Goal: Task Accomplishment & Management: Manage account settings

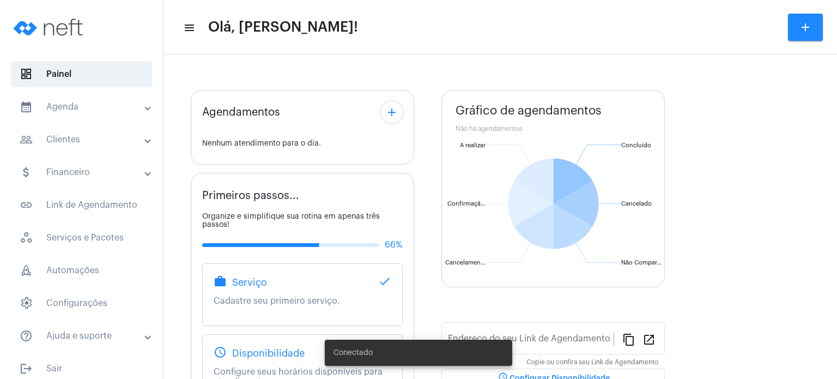
type input "[URL][DOMAIN_NAME]"
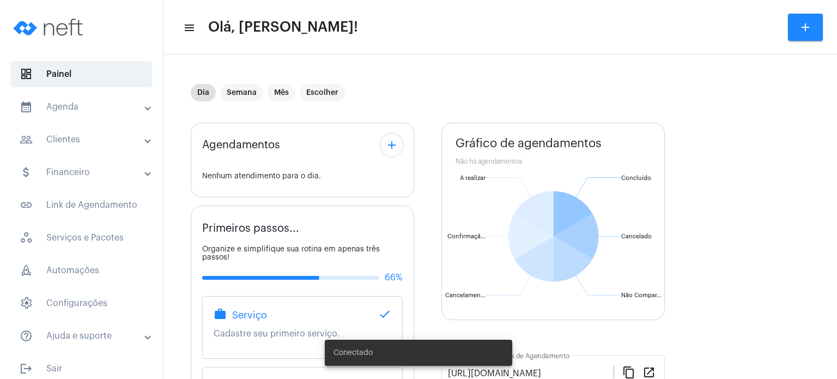
click at [97, 113] on mat-panel-title "calendar_month_outlined Agenda" at bounding box center [83, 106] width 126 height 13
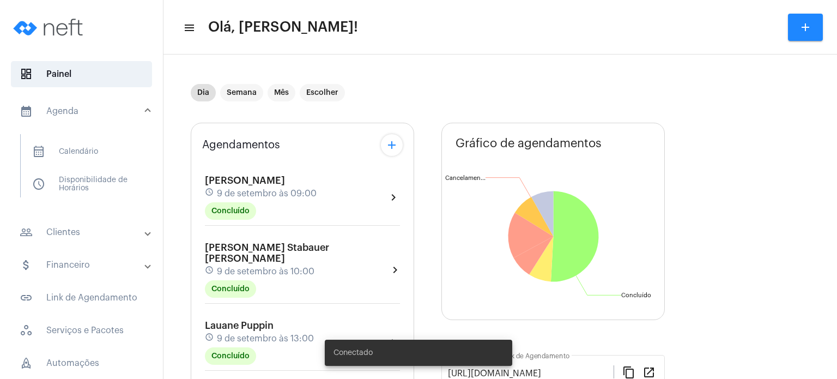
click at [78, 238] on mat-panel-title "people_outline Clientes" at bounding box center [83, 231] width 126 height 13
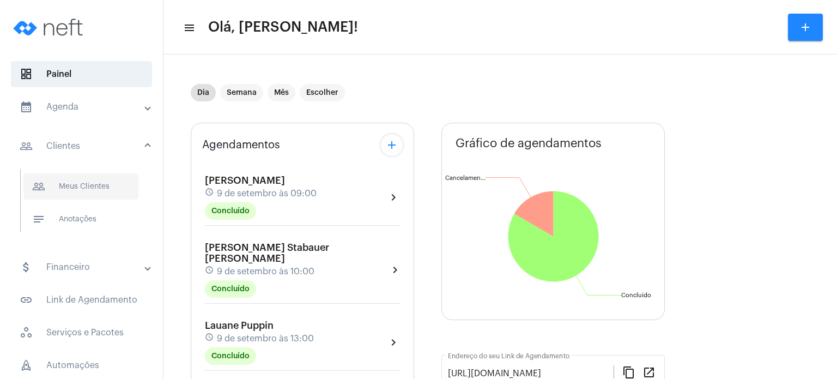
click at [80, 181] on span "people_outline Meus Clientes" at bounding box center [80, 186] width 115 height 26
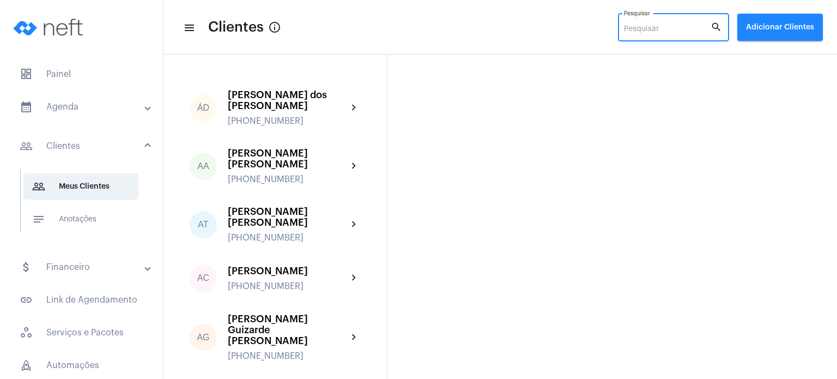
click at [648, 28] on input "Pesquisar" at bounding box center [667, 29] width 87 height 9
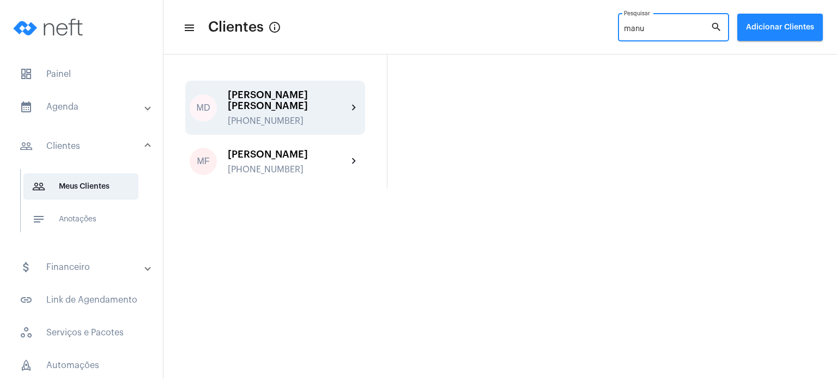
type input "manu"
click at [300, 116] on div "[PHONE_NUMBER]" at bounding box center [288, 121] width 120 height 10
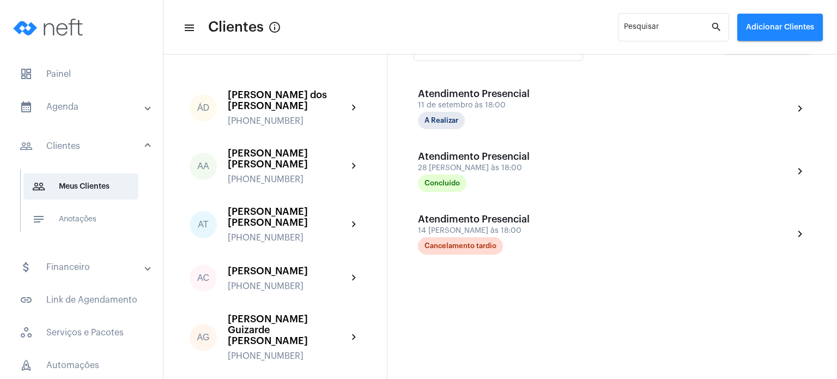
scroll to position [272, 0]
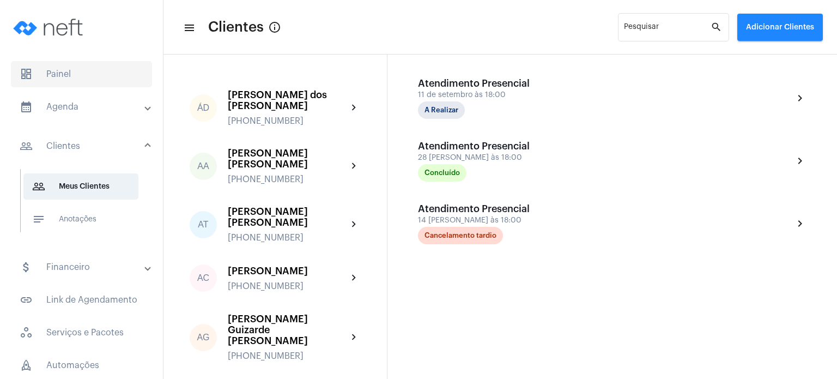
click at [77, 69] on span "dashboard Painel" at bounding box center [81, 74] width 141 height 26
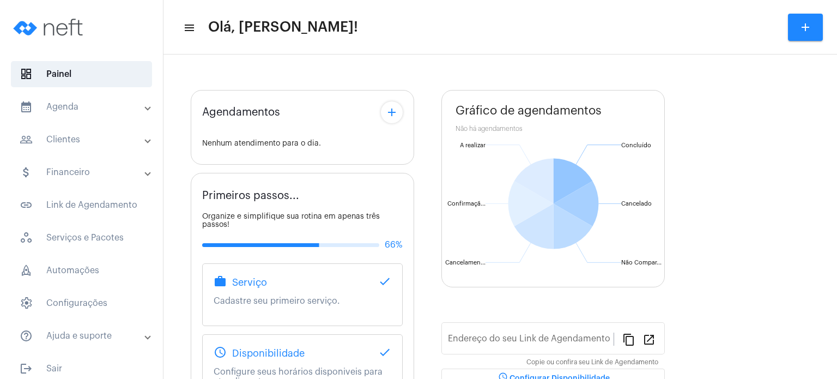
type input "[URL][DOMAIN_NAME]"
